Goal: Task Accomplishment & Management: Manage account settings

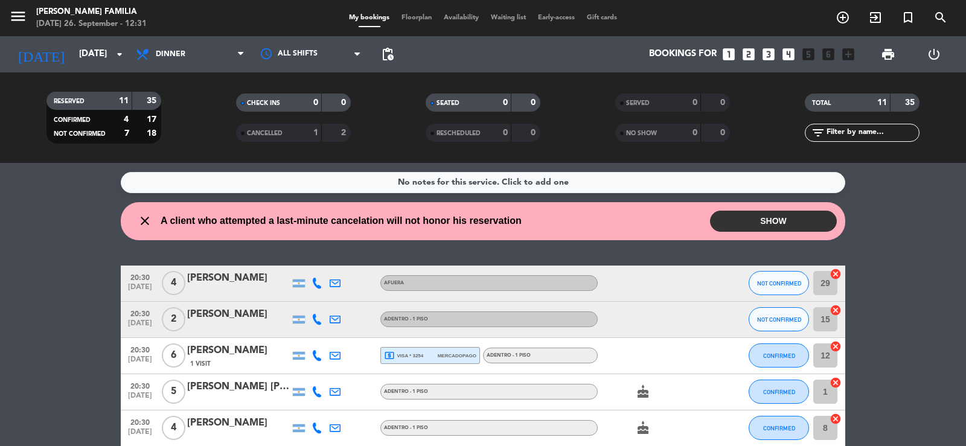
scroll to position [60, 0]
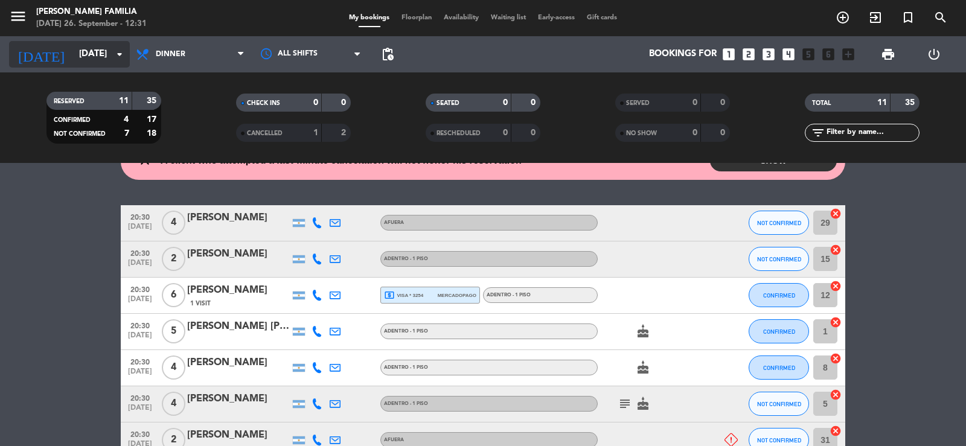
click at [86, 54] on input "[DATE]" at bounding box center [131, 54] width 117 height 23
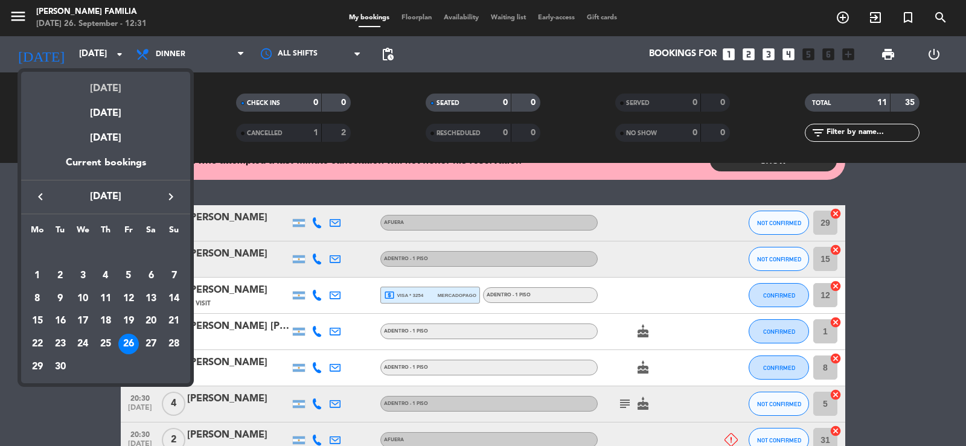
click at [107, 91] on div "[DATE]" at bounding box center [105, 84] width 169 height 25
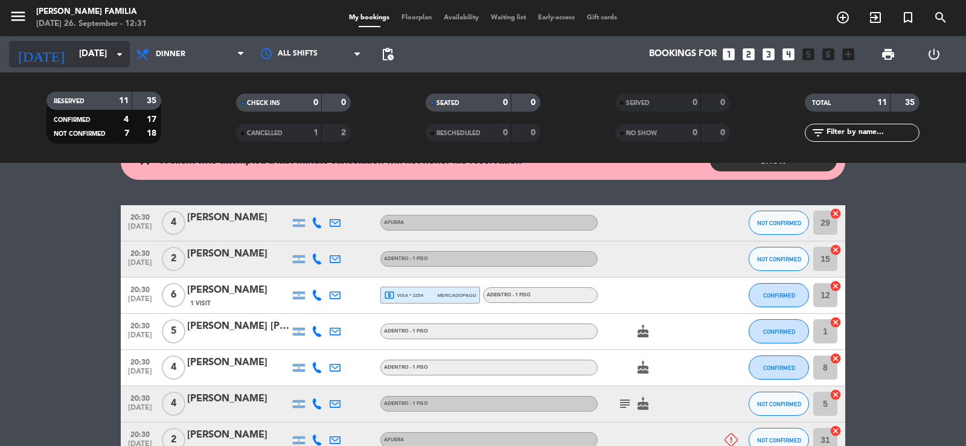
click at [73, 55] on input "[DATE]" at bounding box center [131, 54] width 117 height 23
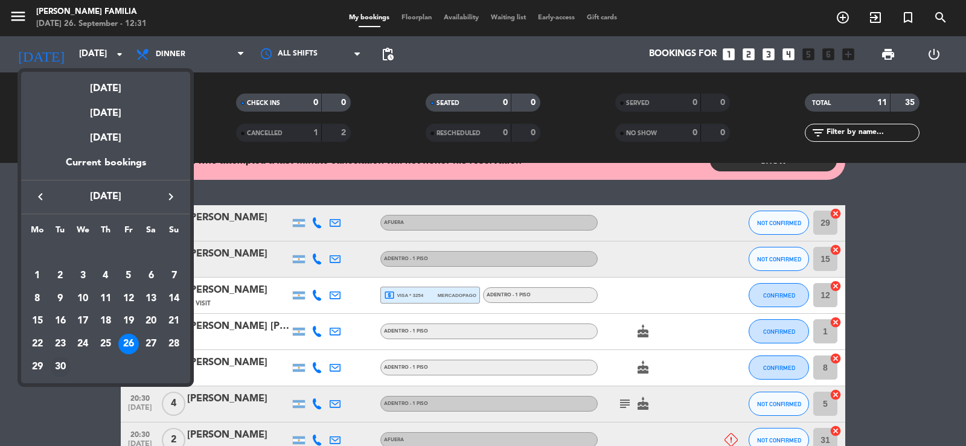
click at [60, 365] on div "30" at bounding box center [60, 367] width 21 height 21
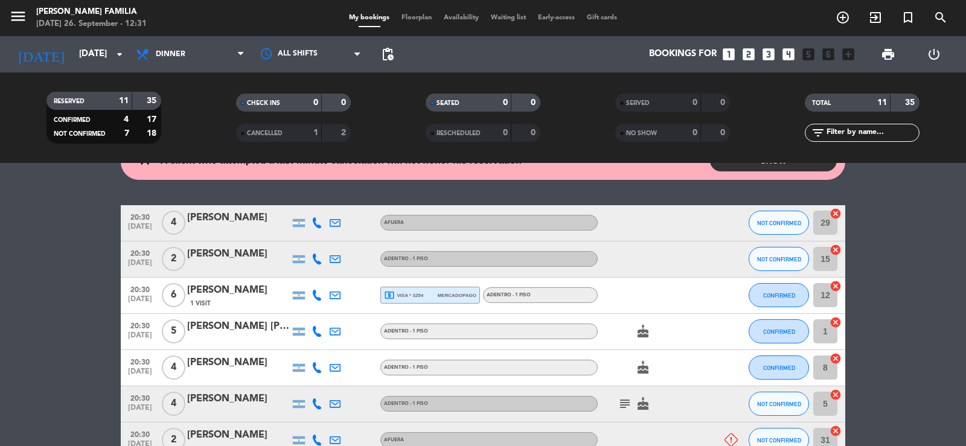
type input "[DATE]"
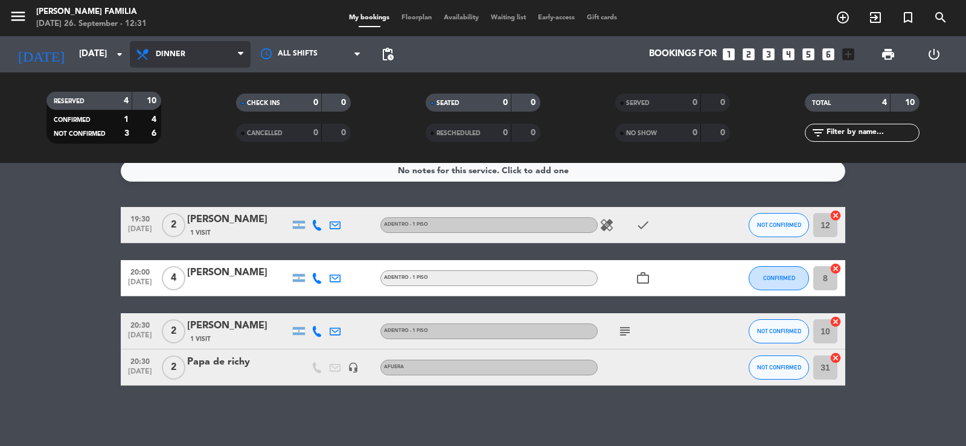
click at [182, 57] on span "Dinner" at bounding box center [171, 54] width 30 height 8
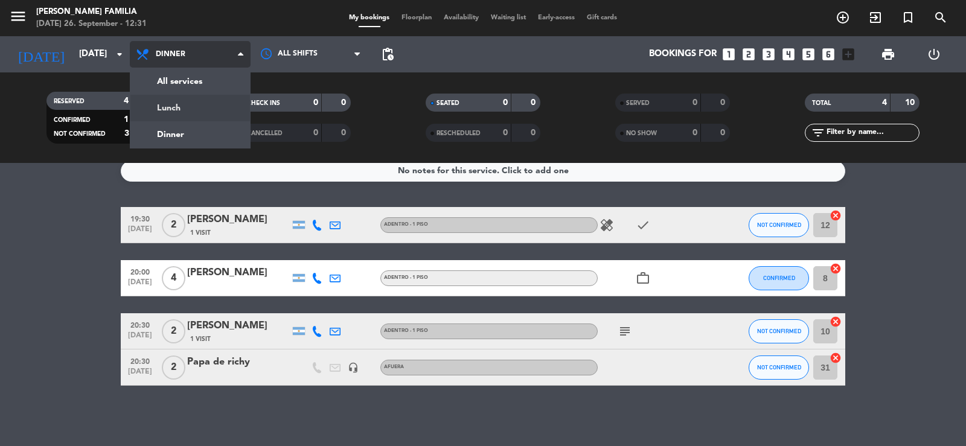
click at [191, 106] on div "menu [PERSON_NAME] FAMILIA [DATE] 26. September - 12:31 My bookings Floorplan A…" at bounding box center [483, 81] width 966 height 163
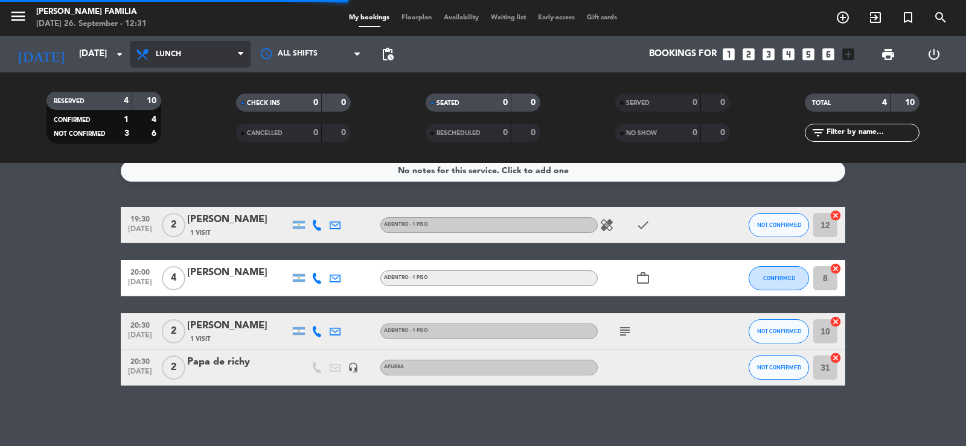
scroll to position [0, 0]
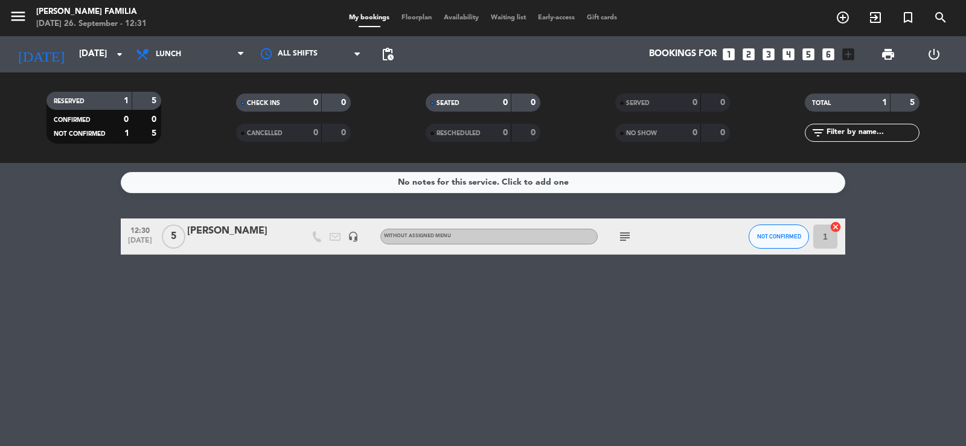
click at [413, 18] on span "Floorplan" at bounding box center [417, 17] width 42 height 7
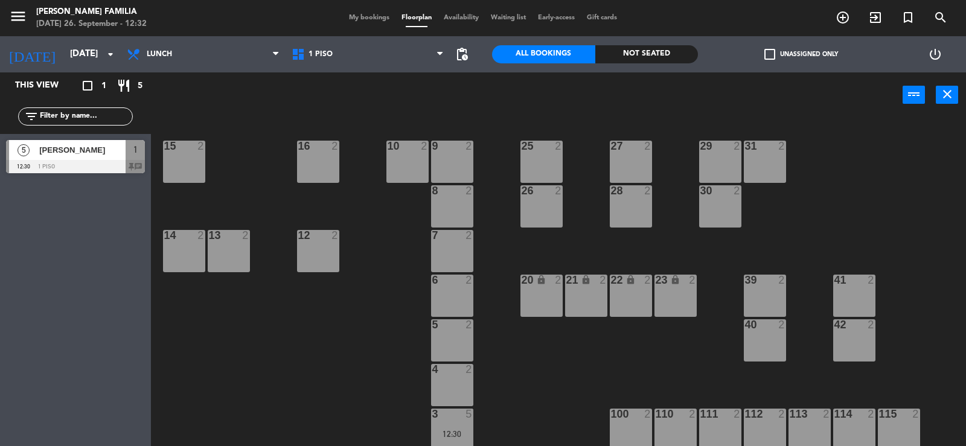
scroll to position [93, 0]
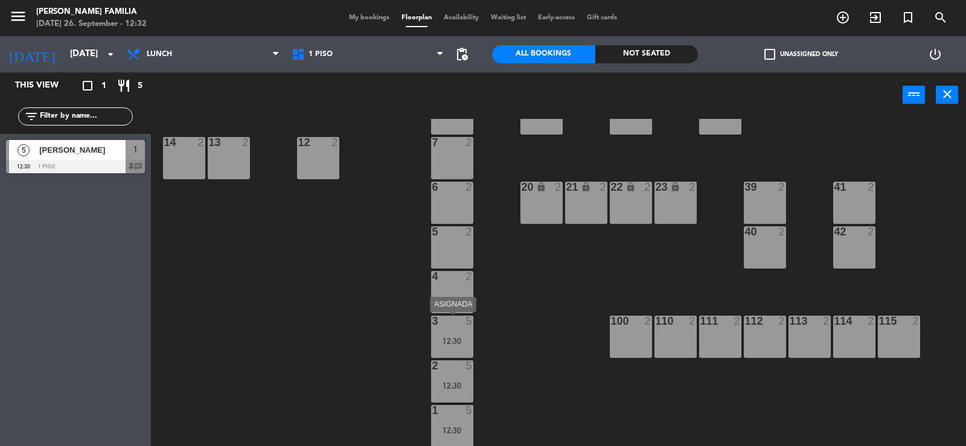
click at [456, 328] on div "3 5 12:30" at bounding box center [452, 337] width 42 height 42
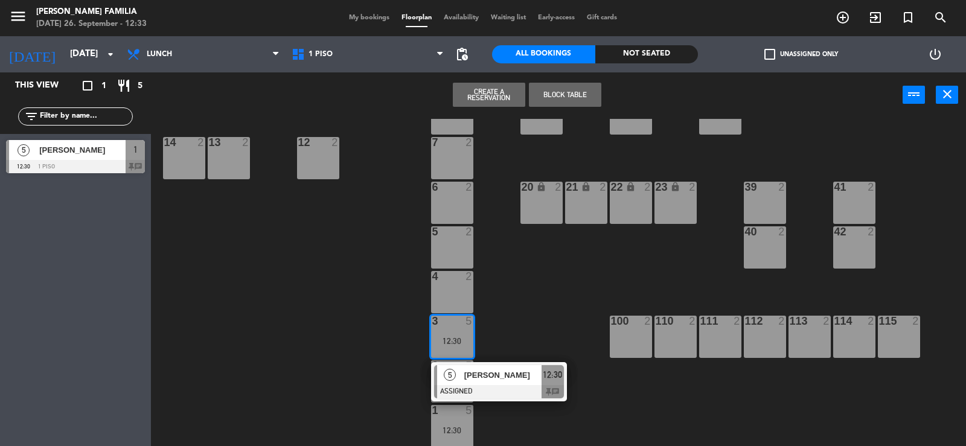
click at [352, 20] on span "My bookings" at bounding box center [369, 17] width 53 height 7
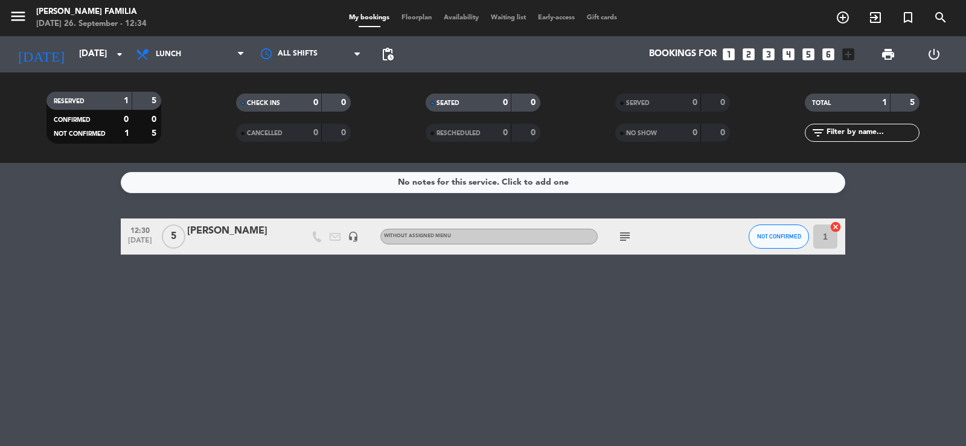
click at [625, 236] on icon "subject" at bounding box center [625, 237] width 14 height 14
click at [259, 225] on div "[PERSON_NAME]" at bounding box center [238, 231] width 103 height 16
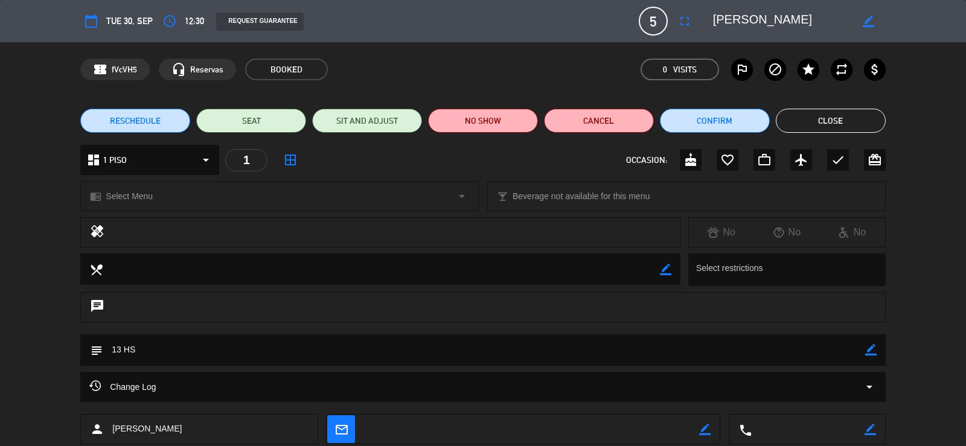
click at [705, 429] on icon "border_color" at bounding box center [704, 429] width 11 height 11
paste textarea "[EMAIL_ADDRESS][DOMAIN_NAME]"
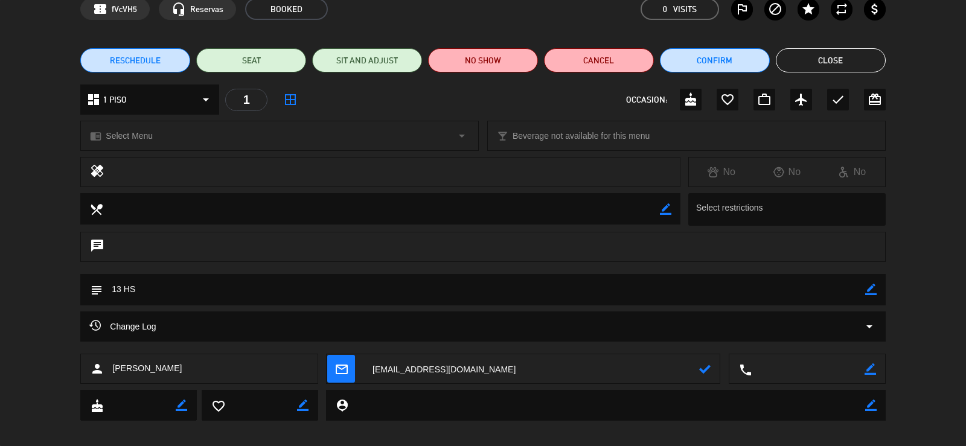
type textarea "[EMAIL_ADDRESS][DOMAIN_NAME]"
click at [225, 376] on div "person [PERSON_NAME]" at bounding box center [198, 369] width 237 height 30
click at [705, 369] on icon at bounding box center [704, 369] width 11 height 11
click at [171, 371] on div "person [PERSON_NAME]" at bounding box center [198, 369] width 237 height 30
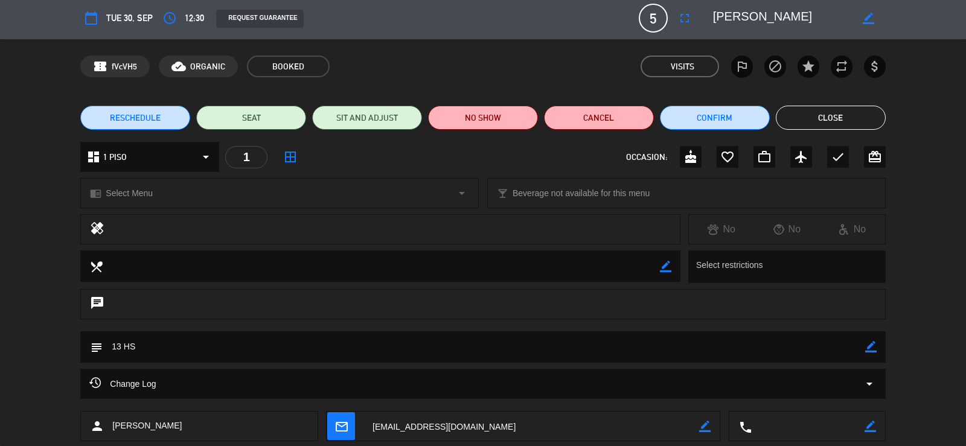
scroll to position [0, 0]
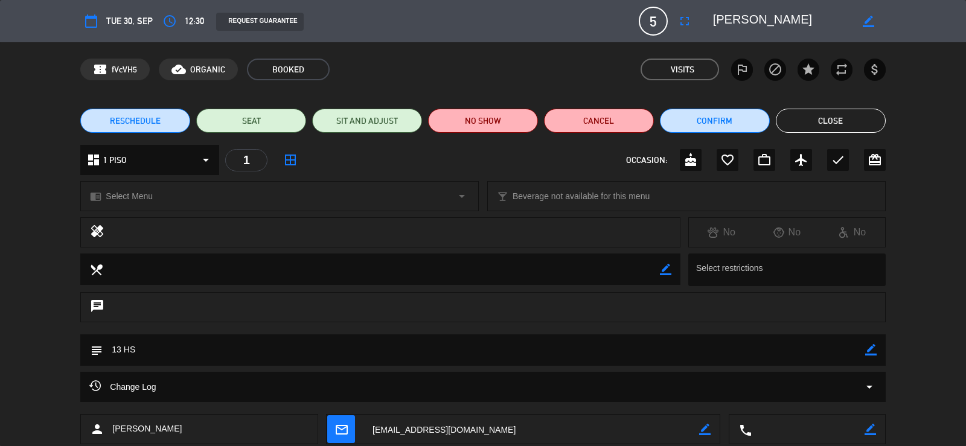
click at [869, 23] on icon "border_color" at bounding box center [868, 21] width 11 height 11
drag, startPoint x: 806, startPoint y: 20, endPoint x: 665, endPoint y: 5, distance: 141.5
click at [665, 5] on div "calendar_today Tue 30, Sep access_time 12:30 REQUEST GUARANTEE 5 [PERSON_NAME] …" at bounding box center [483, 21] width 966 height 42
paste textarea "icardo [PERSON_NAME]"
type textarea "[PERSON_NAME]"
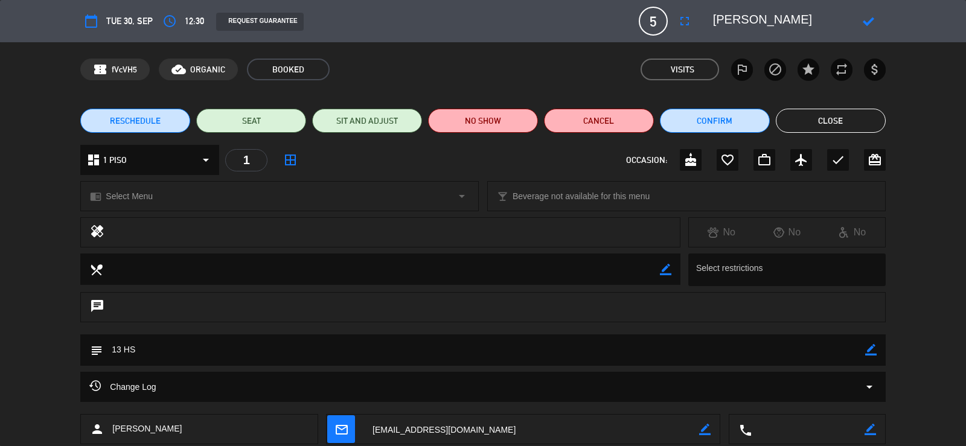
click at [871, 22] on icon at bounding box center [868, 21] width 11 height 11
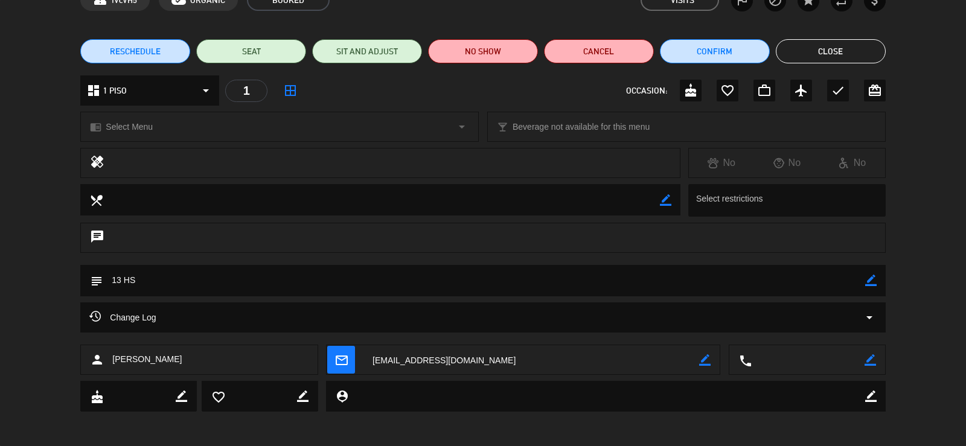
scroll to position [71, 0]
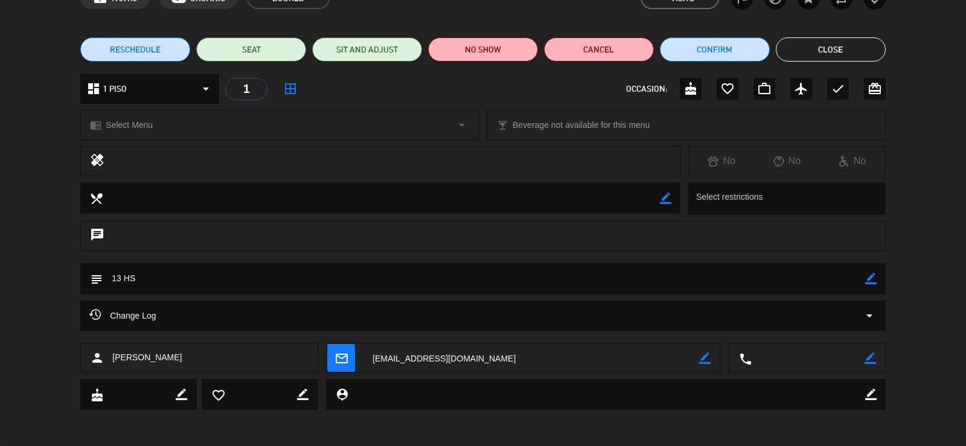
click at [872, 358] on icon "border_color" at bounding box center [870, 358] width 11 height 11
paste textarea "[PHONE_NUMBER]"
type textarea "[PHONE_NUMBER]"
click at [873, 353] on icon at bounding box center [870, 358] width 11 height 11
click at [340, 354] on icon "mail_outline" at bounding box center [341, 358] width 13 height 13
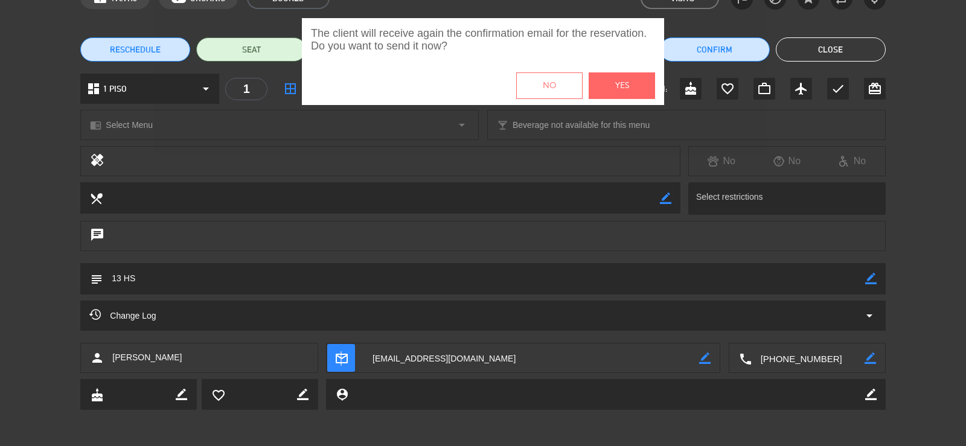
click at [631, 88] on button "Yes" at bounding box center [622, 85] width 66 height 27
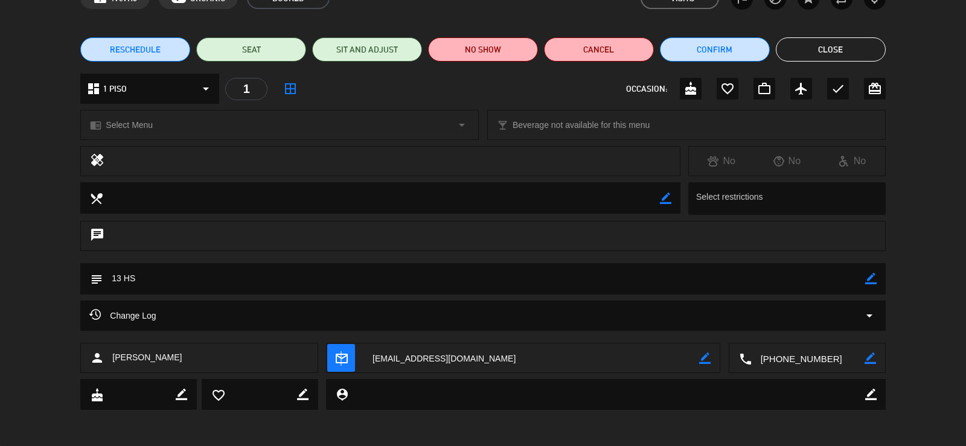
click at [825, 49] on button "Close" at bounding box center [831, 49] width 110 height 24
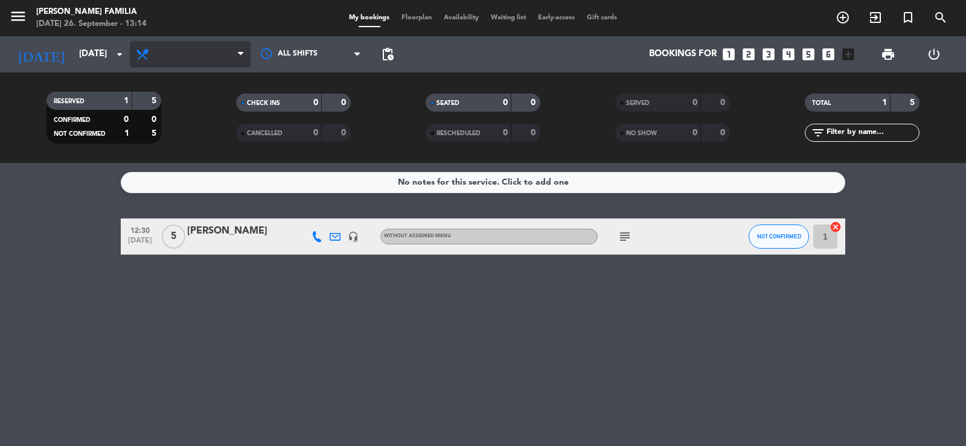
click at [176, 51] on span "Lunch" at bounding box center [168, 54] width 25 height 8
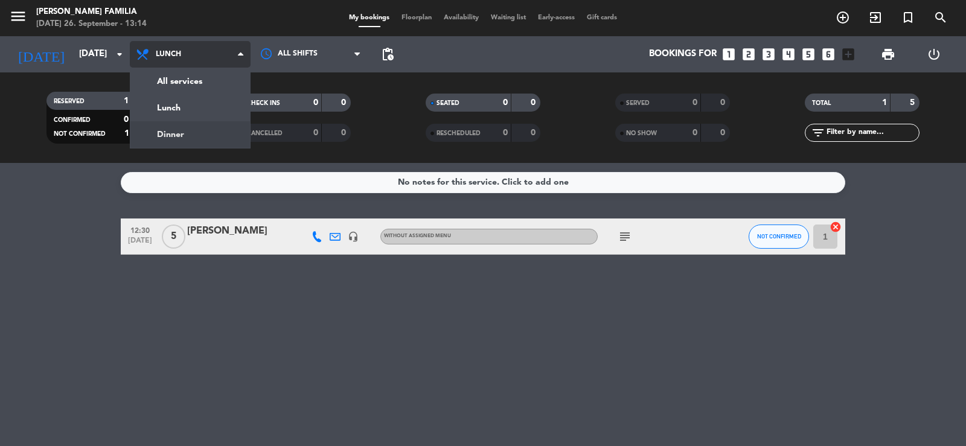
click at [185, 124] on div "menu [PERSON_NAME] FAMILIA [DATE] 26. September - 13:14 My bookings Floorplan A…" at bounding box center [483, 81] width 966 height 163
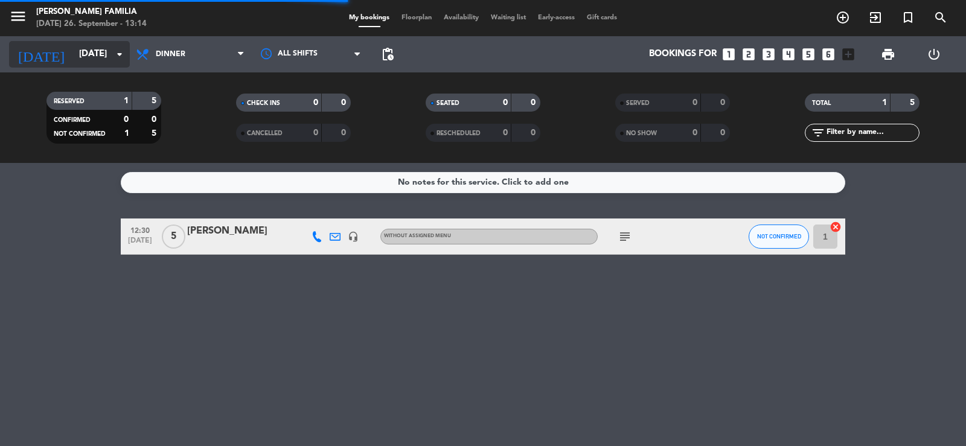
click at [83, 53] on input "[DATE]" at bounding box center [131, 54] width 117 height 23
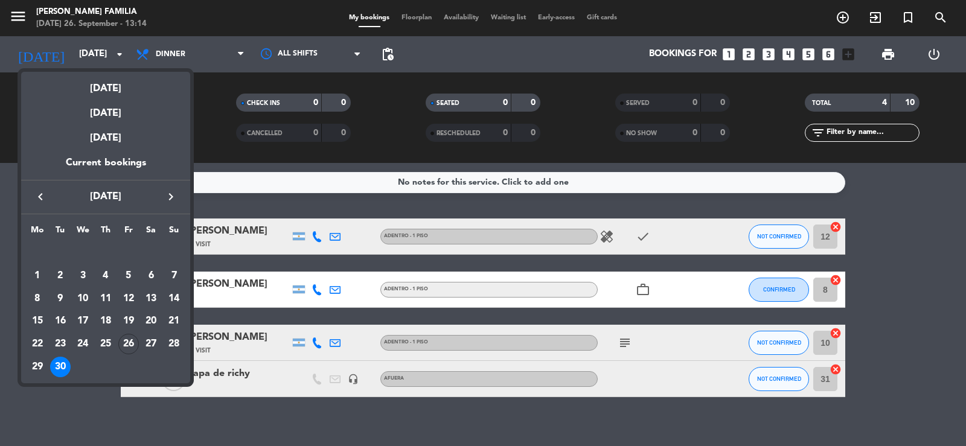
drag, startPoint x: 109, startPoint y: 89, endPoint x: 121, endPoint y: 89, distance: 12.1
click at [109, 89] on div "[DATE]" at bounding box center [105, 84] width 169 height 25
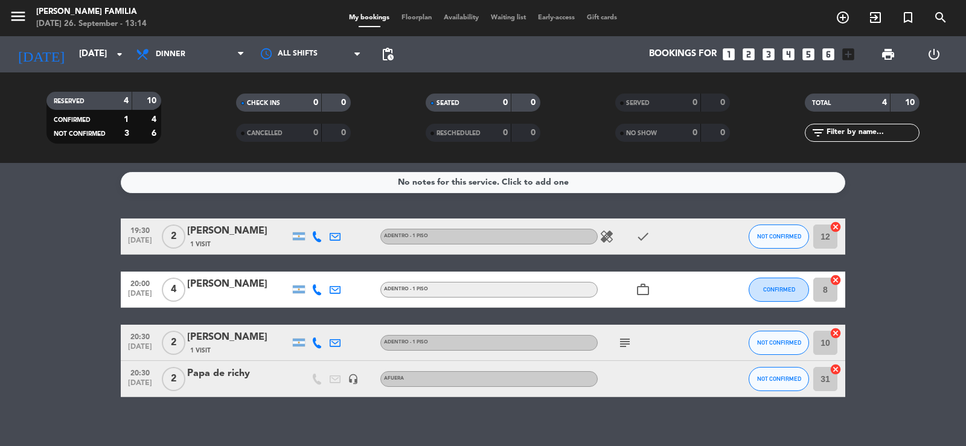
type input "[DATE]"
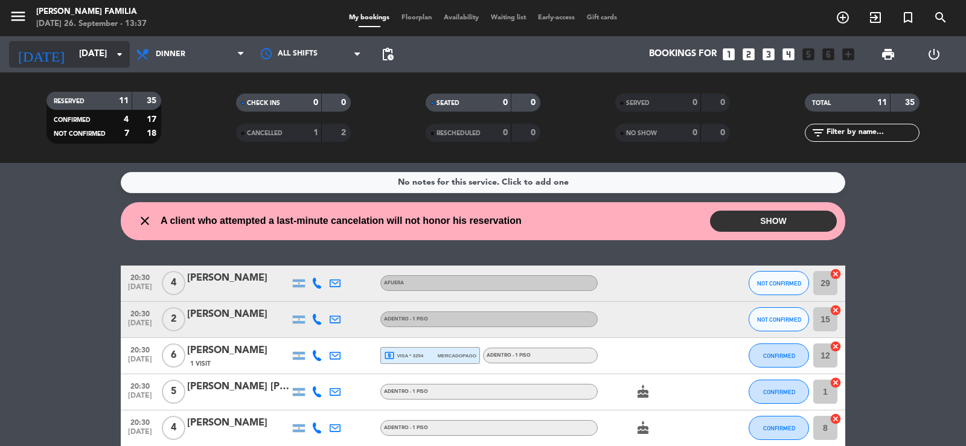
click at [73, 52] on input "[DATE]" at bounding box center [131, 54] width 117 height 23
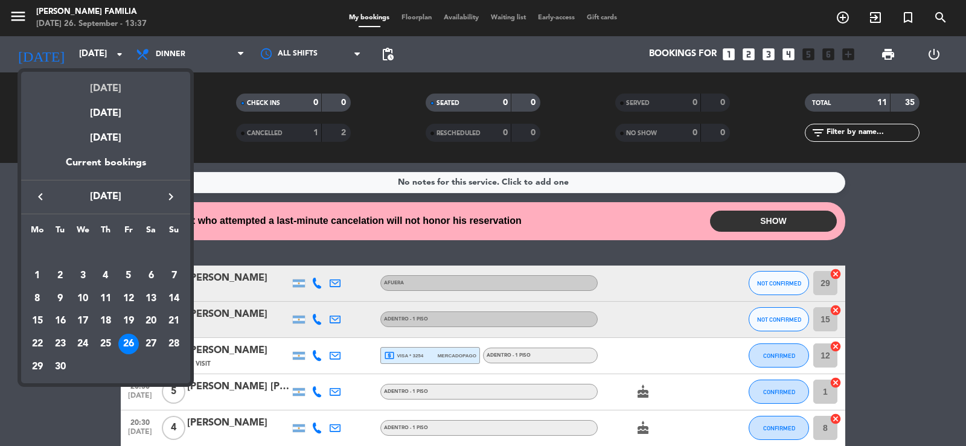
click at [98, 91] on div "[DATE]" at bounding box center [105, 84] width 169 height 25
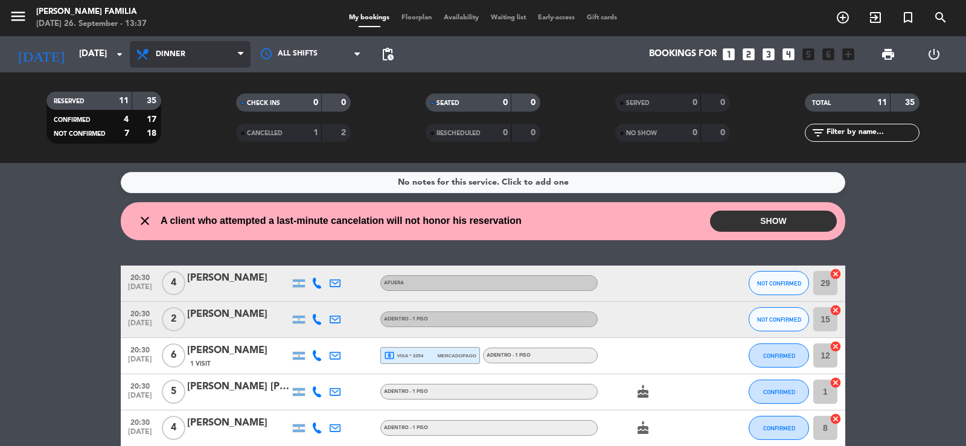
click at [166, 62] on span "Dinner" at bounding box center [190, 54] width 121 height 27
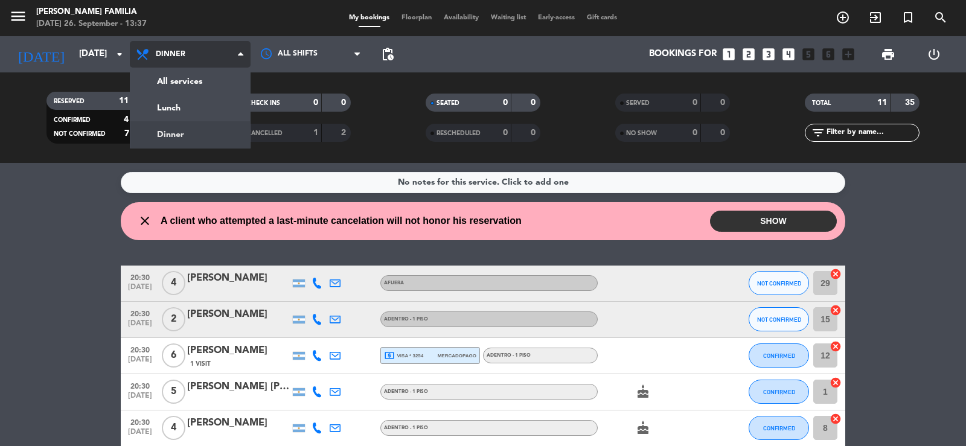
click at [166, 55] on span "Dinner" at bounding box center [171, 54] width 30 height 8
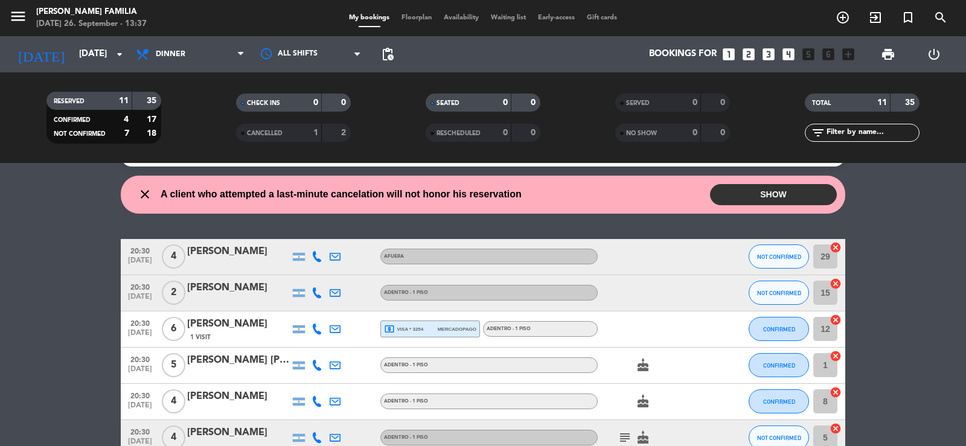
scroll to position [0, 0]
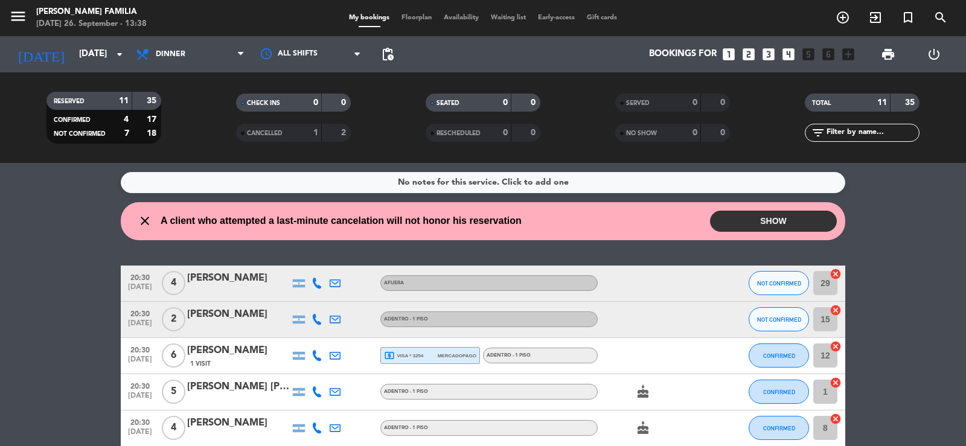
click at [233, 351] on div "[PERSON_NAME]" at bounding box center [238, 351] width 103 height 16
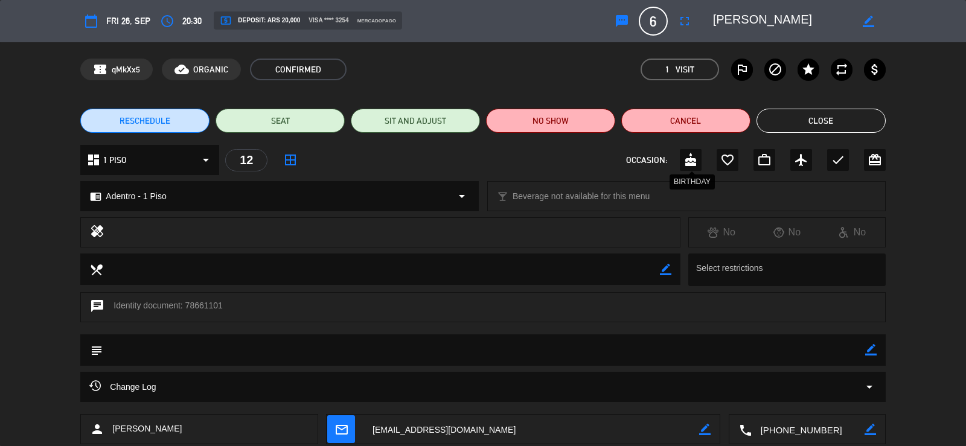
click at [695, 159] on icon "cake" at bounding box center [691, 160] width 14 height 14
click at [834, 117] on button "Close" at bounding box center [821, 121] width 129 height 24
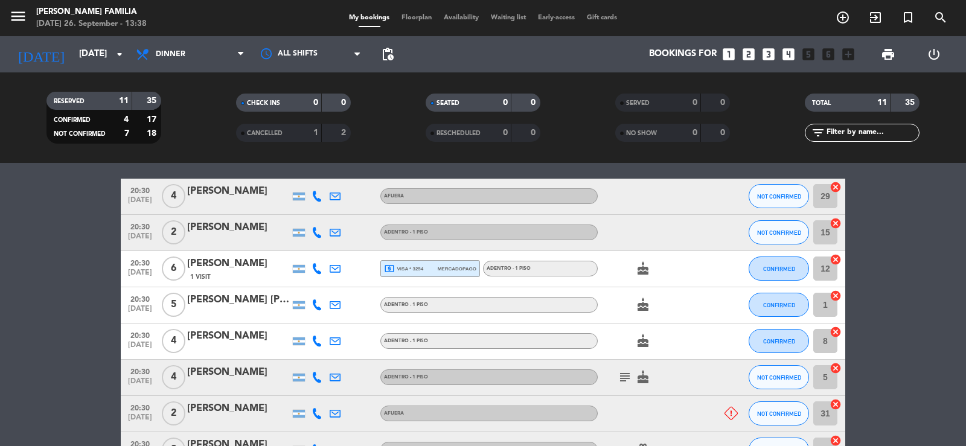
scroll to position [121, 0]
